Goal: Task Accomplishment & Management: Use online tool/utility

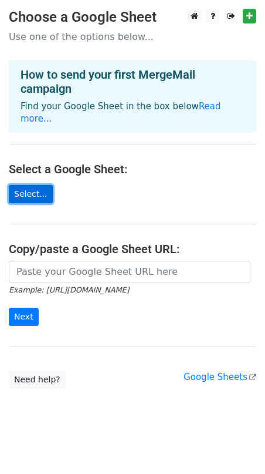
click at [31, 186] on link "Select..." at bounding box center [31, 194] width 44 height 18
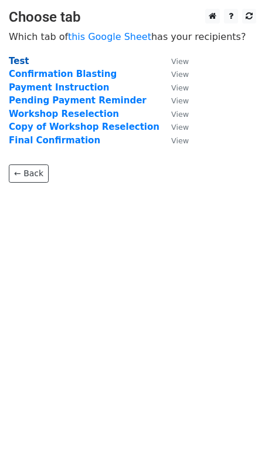
click at [10, 60] on strong "Test" at bounding box center [19, 61] width 21 height 11
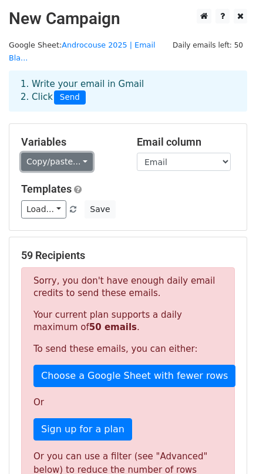
click at [70, 153] on link "Copy/paste..." at bounding box center [57, 162] width 72 height 18
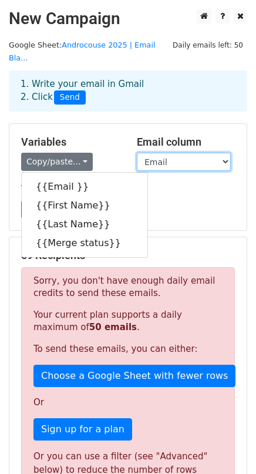
click at [195, 153] on select "Email First Name Last Name Merge status" at bounding box center [184, 162] width 94 height 18
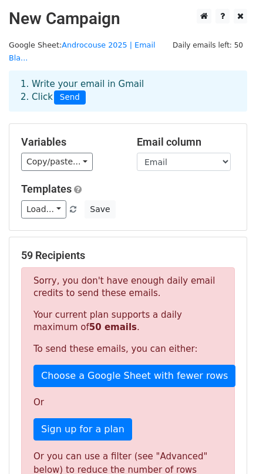
click at [122, 150] on div "Variables Copy/paste... {{Email }} {{First Name}} {{Last Name}} {{Merge status}}" at bounding box center [70, 154] width 116 height 36
click at [195, 153] on select "Email First Name Last Name Merge status" at bounding box center [184, 162] width 94 height 18
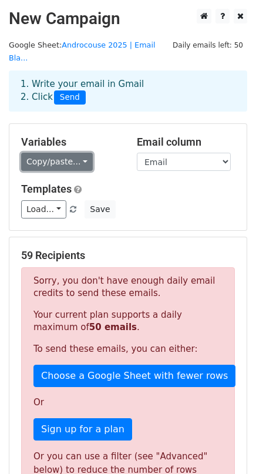
click at [75, 153] on link "Copy/paste..." at bounding box center [57, 162] width 72 height 18
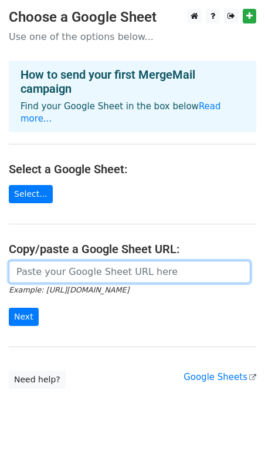
click at [59, 261] on input "url" at bounding box center [130, 272] width 242 height 22
paste input "https://docs.google.com/spreadsheets/d/1ORigIbh5QNljztSgeyFdi3HLDQH2zosk0Y2hfT4…"
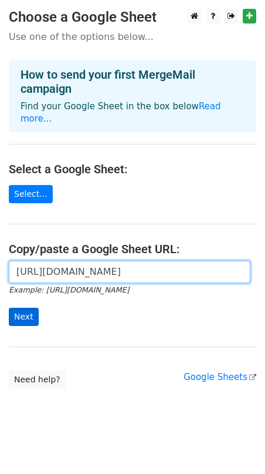
type input "https://docs.google.com/spreadsheets/d/1ORigIbh5QNljztSgeyFdi3HLDQH2zosk0Y2hfT4…"
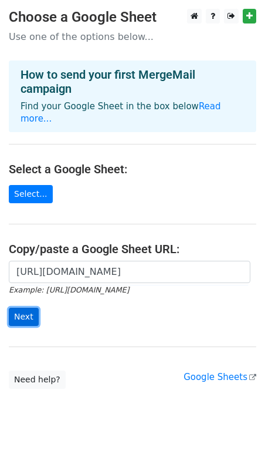
click at [19, 308] on input "Next" at bounding box center [24, 317] width 30 height 18
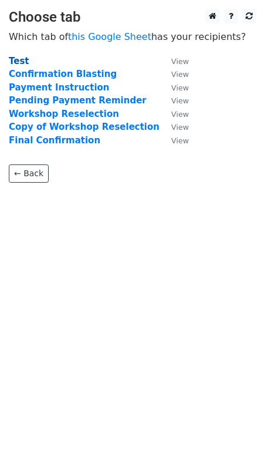
click at [23, 62] on strong "Test" at bounding box center [19, 61] width 21 height 11
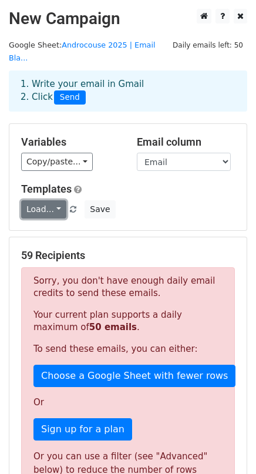
click at [35, 200] on link "Load..." at bounding box center [43, 209] width 45 height 18
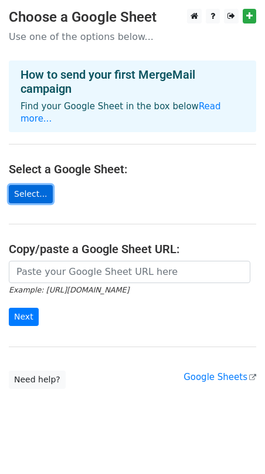
click at [30, 185] on link "Select..." at bounding box center [31, 194] width 44 height 18
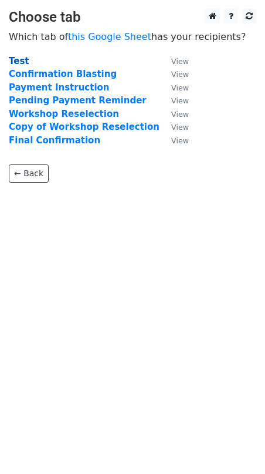
click at [19, 60] on strong "Test" at bounding box center [19, 61] width 21 height 11
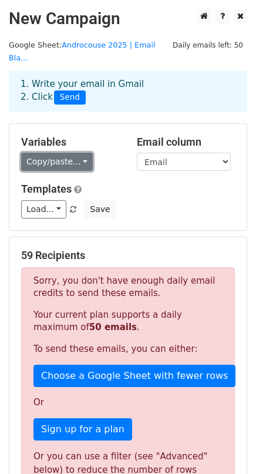
click at [62, 153] on link "Copy/paste..." at bounding box center [57, 162] width 72 height 18
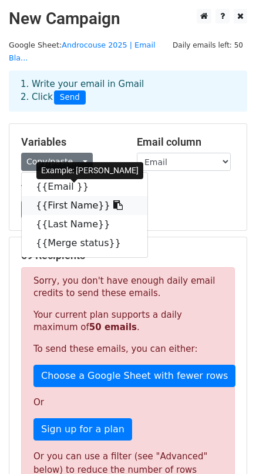
click at [66, 196] on link "{{First Name}}" at bounding box center [85, 205] width 126 height 19
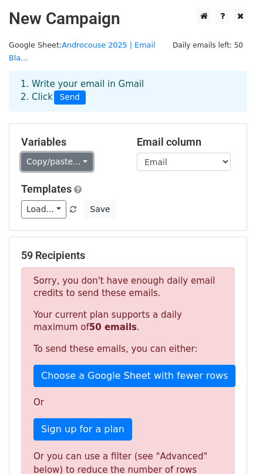
click at [52, 153] on link "Copy/paste..." at bounding box center [57, 162] width 72 height 18
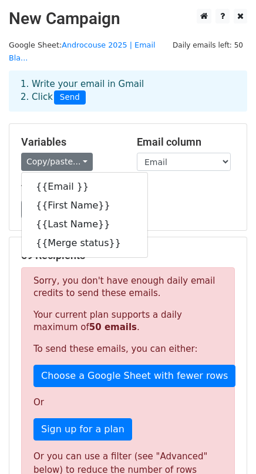
click at [136, 200] on div "Load... No templates saved Save" at bounding box center [127, 209] width 231 height 18
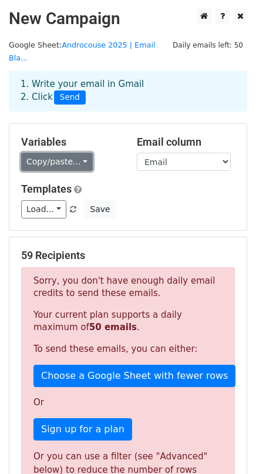
click at [64, 153] on link "Copy/paste..." at bounding box center [57, 162] width 72 height 18
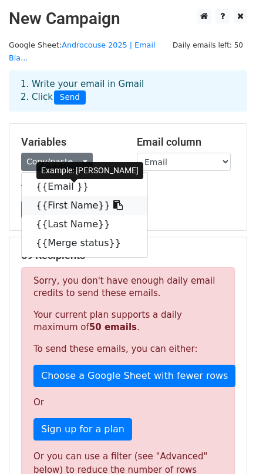
click at [58, 196] on link "{{First Name}}" at bounding box center [85, 205] width 126 height 19
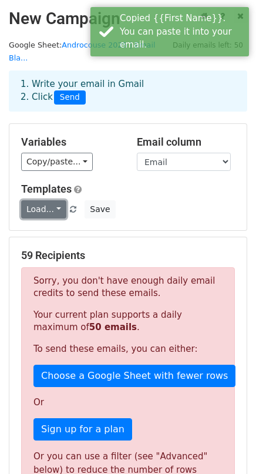
click at [52, 203] on link "Load..." at bounding box center [43, 209] width 45 height 18
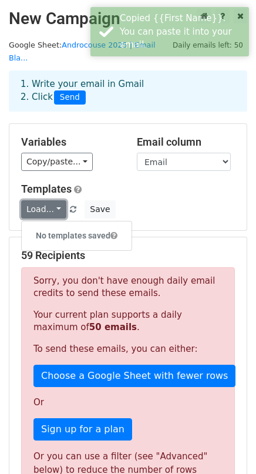
click at [52, 201] on link "Load..." at bounding box center [43, 209] width 45 height 18
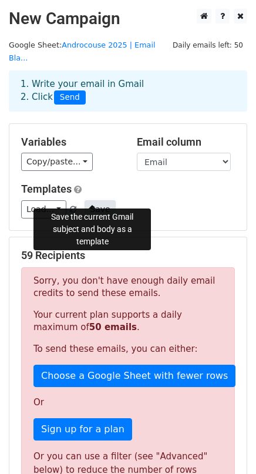
click at [92, 200] on button "Save" at bounding box center [100, 209] width 31 height 18
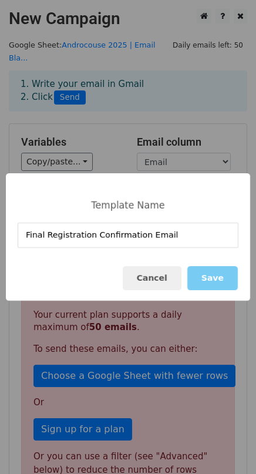
type input "Final Registration Confirmation Email"
click at [210, 286] on button "Save" at bounding box center [212, 278] width 50 height 24
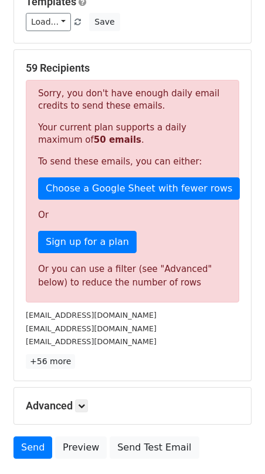
scroll to position [195, 0]
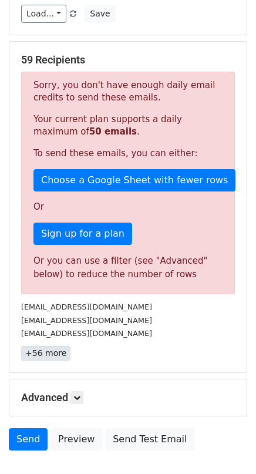
click at [52, 346] on link "+56 more" at bounding box center [45, 353] width 49 height 15
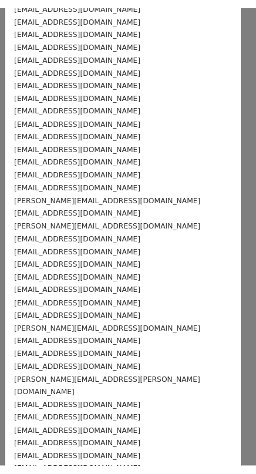
scroll to position [391, 0]
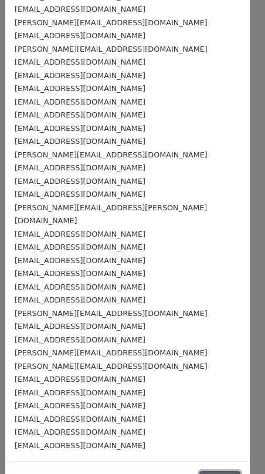
click at [205, 471] on button "Close" at bounding box center [220, 482] width 41 height 22
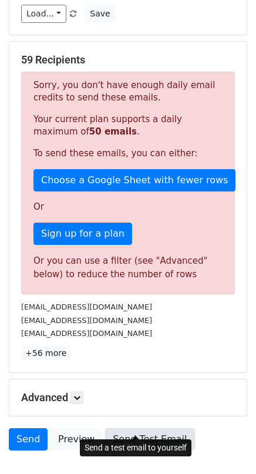
click at [123, 428] on link "Send Test Email" at bounding box center [149, 439] width 89 height 22
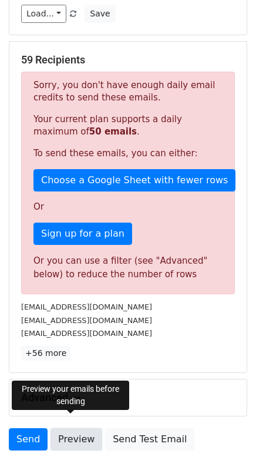
click at [79, 428] on link "Preview" at bounding box center [76, 439] width 52 height 22
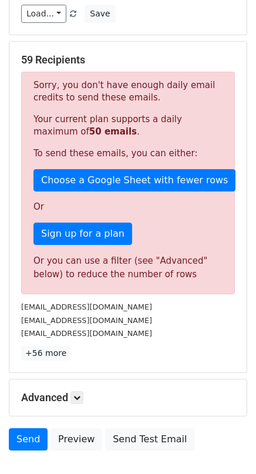
click at [75, 391] on div "Advanced Tracking Track Opens UTM Codes Track Clicks Filters Only include sprea…" at bounding box center [127, 397] width 237 height 36
click at [77, 394] on icon at bounding box center [76, 397] width 7 height 7
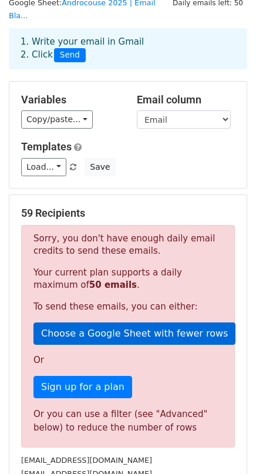
scroll to position [65, 0]
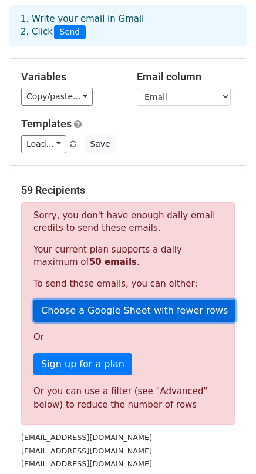
click at [114, 300] on link "Choose a Google Sheet with fewer rows" at bounding box center [134, 310] width 202 height 22
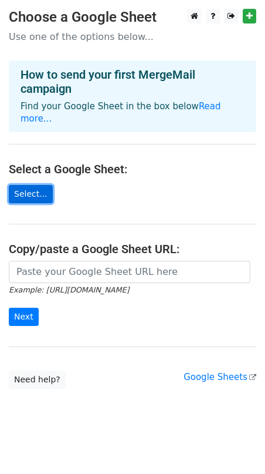
click at [22, 185] on link "Select..." at bounding box center [31, 194] width 44 height 18
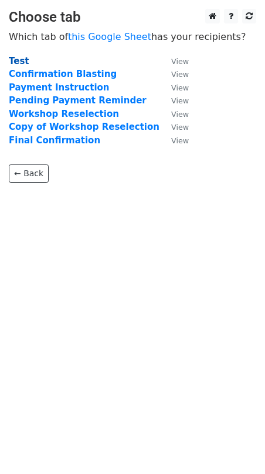
click at [22, 60] on strong "Test" at bounding box center [19, 61] width 21 height 11
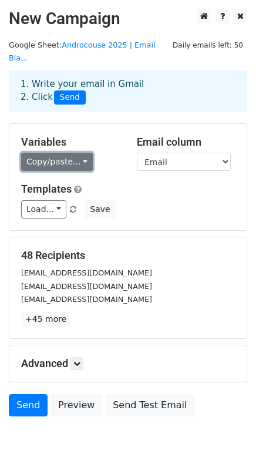
click at [62, 153] on link "Copy/paste..." at bounding box center [57, 162] width 72 height 18
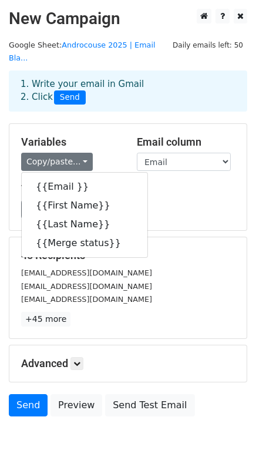
click at [123, 149] on div "Variables Copy/paste... {{Email }} {{First Name}} {{Last Name}} {{Merge status}}" at bounding box center [70, 154] width 116 height 36
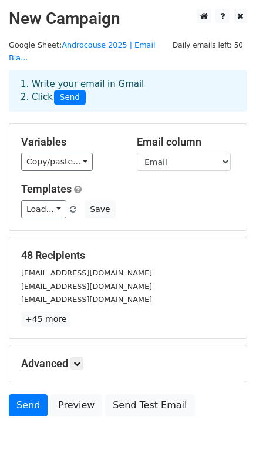
scroll to position [28, 0]
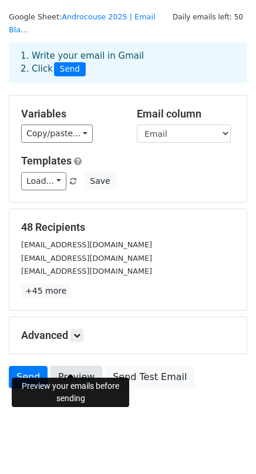
click at [74, 366] on link "Preview" at bounding box center [76, 377] width 52 height 22
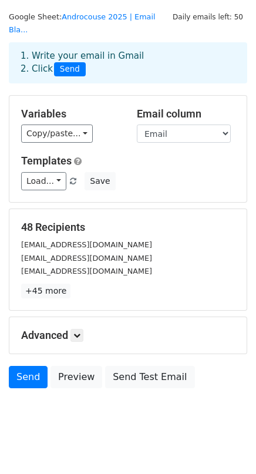
click at [213, 238] on div "urology38@gmail.com" at bounding box center [127, 245] width 231 height 14
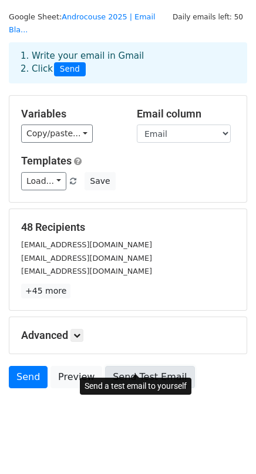
click at [125, 368] on link "Send Test Email" at bounding box center [149, 377] width 89 height 22
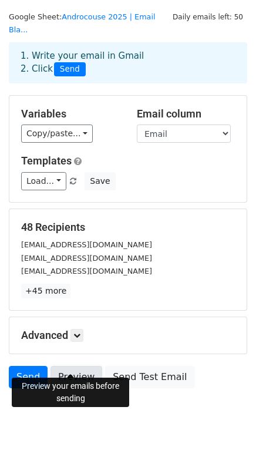
click at [76, 366] on link "Preview" at bounding box center [76, 377] width 52 height 22
click at [62, 366] on link "Preview" at bounding box center [76, 377] width 52 height 22
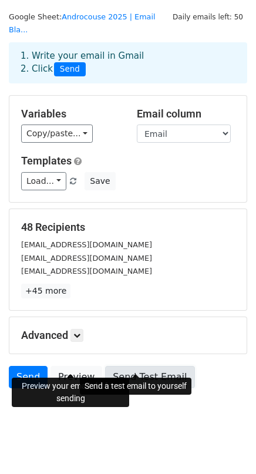
click at [123, 366] on link "Send Test Email" at bounding box center [149, 377] width 89 height 22
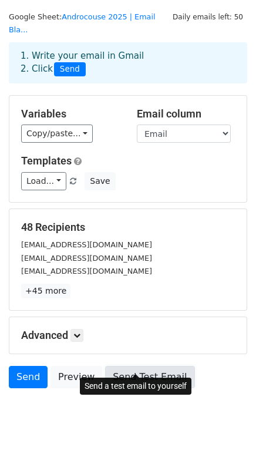
click at [112, 366] on link "Send Test Email" at bounding box center [149, 377] width 89 height 22
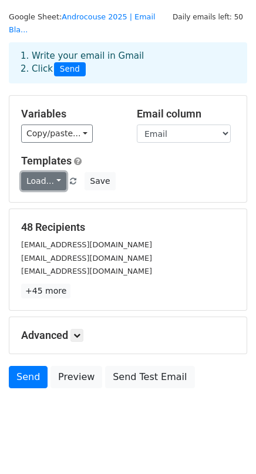
click at [48, 172] on link "Load..." at bounding box center [43, 181] width 45 height 18
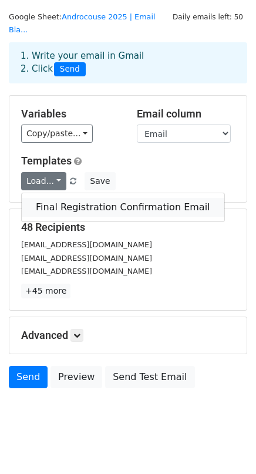
click at [91, 198] on link "Final Registration Confirmation Email" at bounding box center [123, 207] width 203 height 19
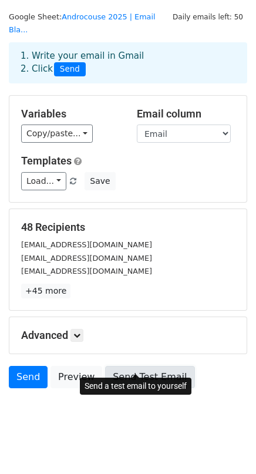
click at [132, 373] on link "Send Test Email" at bounding box center [149, 377] width 89 height 22
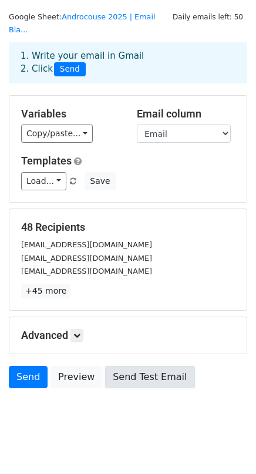
click at [133, 366] on link "Send Test Email" at bounding box center [149, 377] width 89 height 22
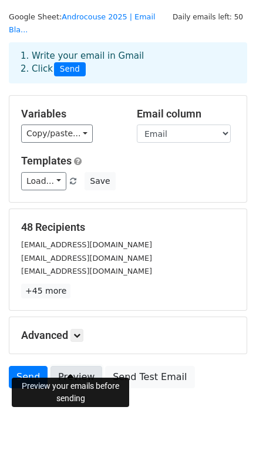
click at [80, 366] on link "Preview" at bounding box center [76, 377] width 52 height 22
click at [70, 367] on link "Preview" at bounding box center [76, 377] width 52 height 22
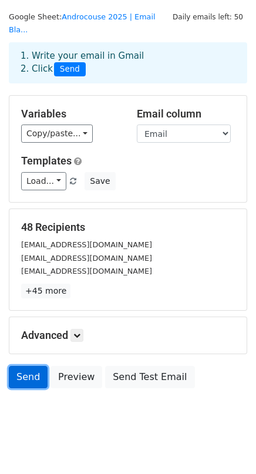
click at [25, 366] on link "Send" at bounding box center [28, 377] width 39 height 22
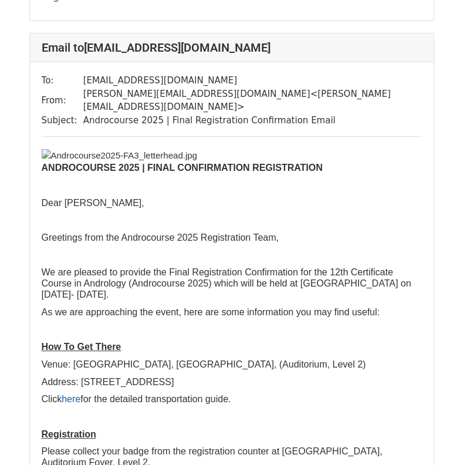
scroll to position [9142, 0]
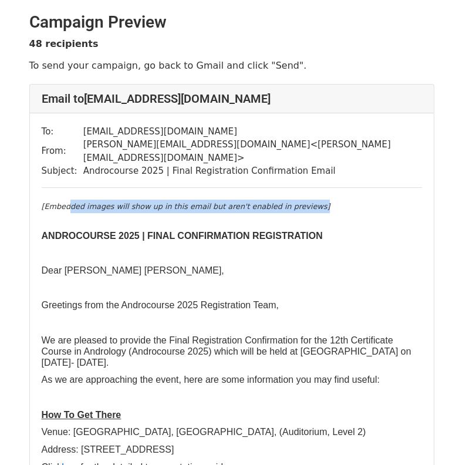
drag, startPoint x: 63, startPoint y: 192, endPoint x: 295, endPoint y: 198, distance: 231.4
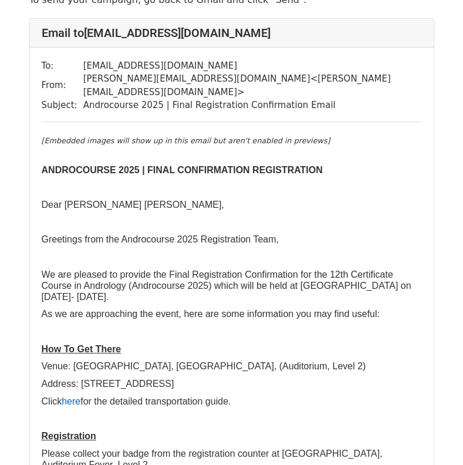
scroll to position [59, 0]
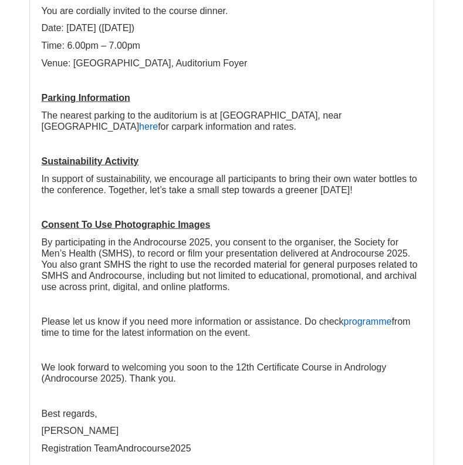
scroll to position [3757, 0]
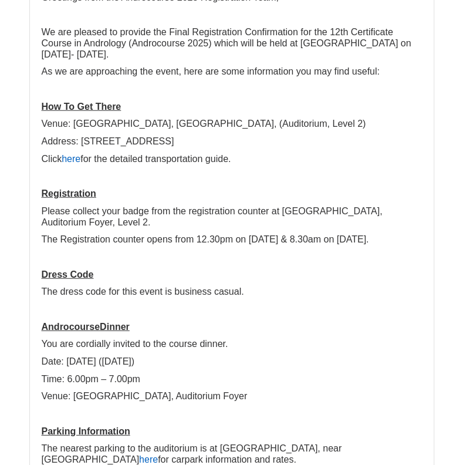
scroll to position [26937, 0]
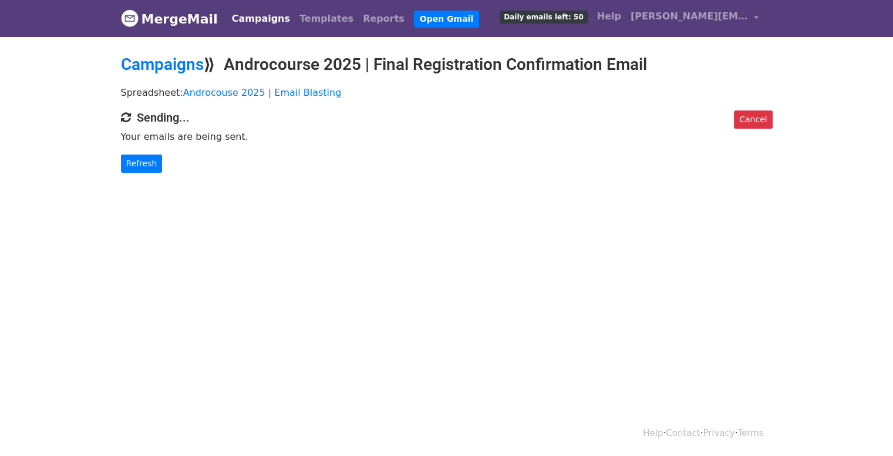
click at [402, 345] on html "MergeMail Campaigns Templates Reports Open Gmail Daily emails left: 50 Help [PE…" at bounding box center [446, 228] width 893 height 456
click at [215, 242] on html "MergeMail Campaigns Templates Reports Open Gmail Daily emails left: 50 Help [PE…" at bounding box center [446, 228] width 893 height 456
